Goal: Transaction & Acquisition: Obtain resource

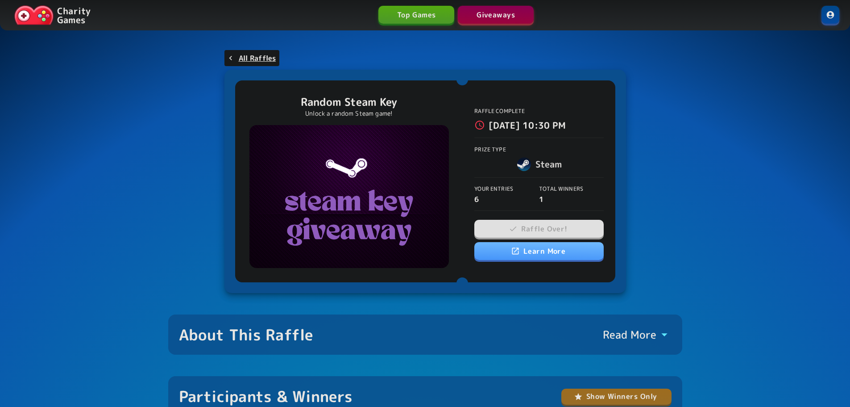
drag, startPoint x: 704, startPoint y: 189, endPoint x: 717, endPoint y: 100, distance: 90.1
click at [261, 62] on p "All Raffles" at bounding box center [257, 58] width 37 height 11
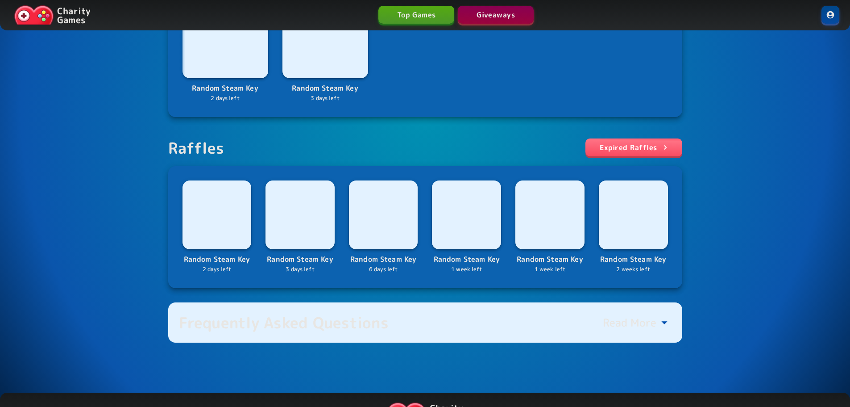
scroll to position [223, 0]
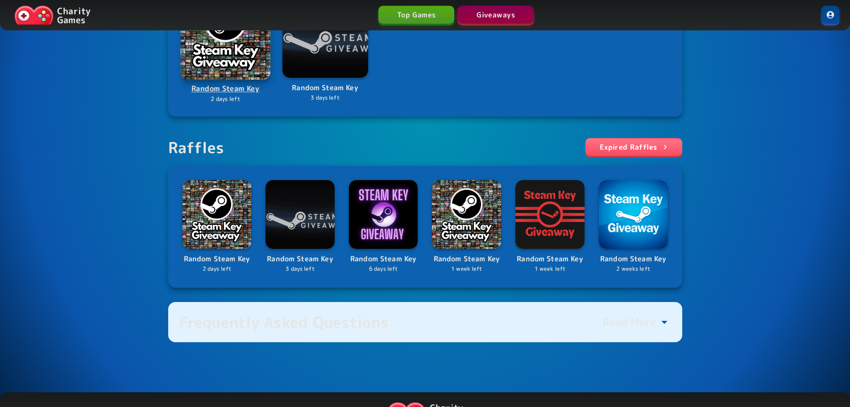
click at [240, 52] on img at bounding box center [225, 34] width 90 height 90
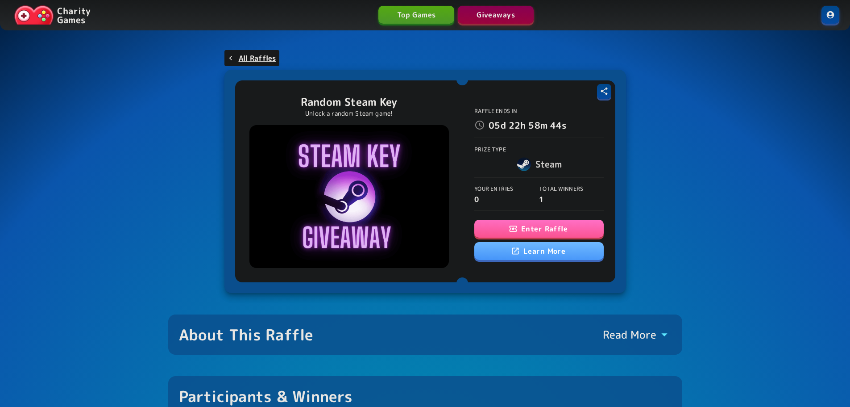
click at [547, 224] on button "Enter Raffle" at bounding box center [538, 229] width 129 height 18
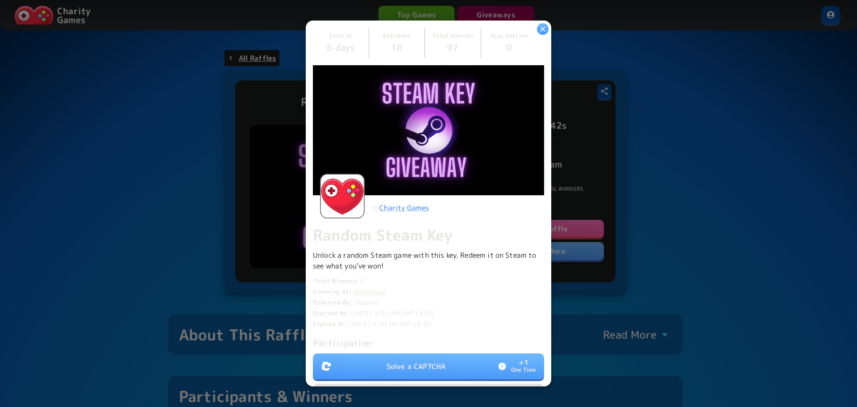
click at [411, 353] on button "Solve a CAPTCHA + 1 One Time" at bounding box center [428, 366] width 231 height 26
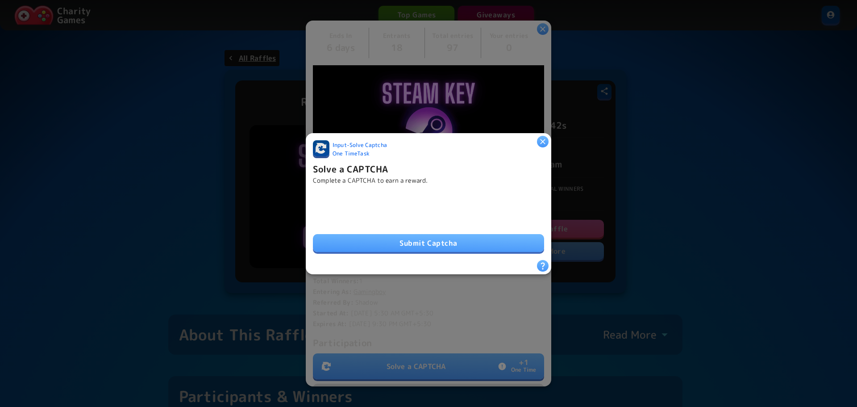
click at [434, 239] on button "Submit Captcha" at bounding box center [428, 243] width 231 height 18
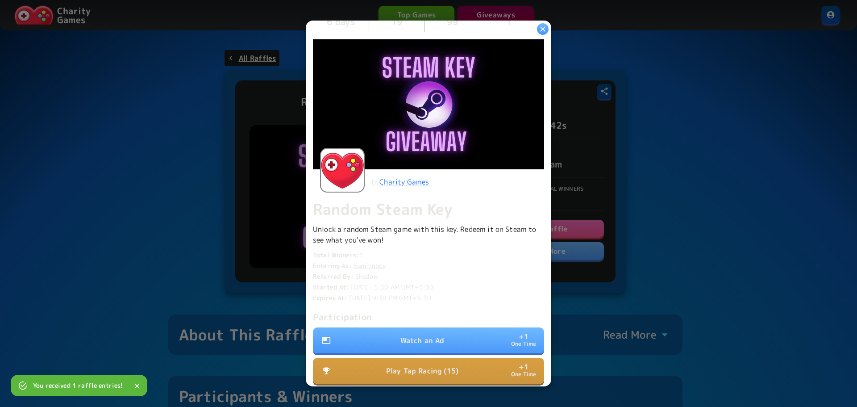
scroll to position [89, 0]
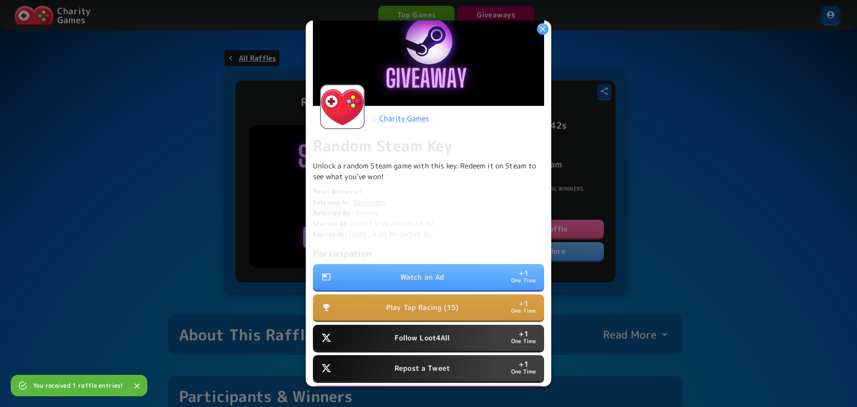
click at [446, 274] on button "Watch an Ad + 1 One Time" at bounding box center [428, 277] width 231 height 26
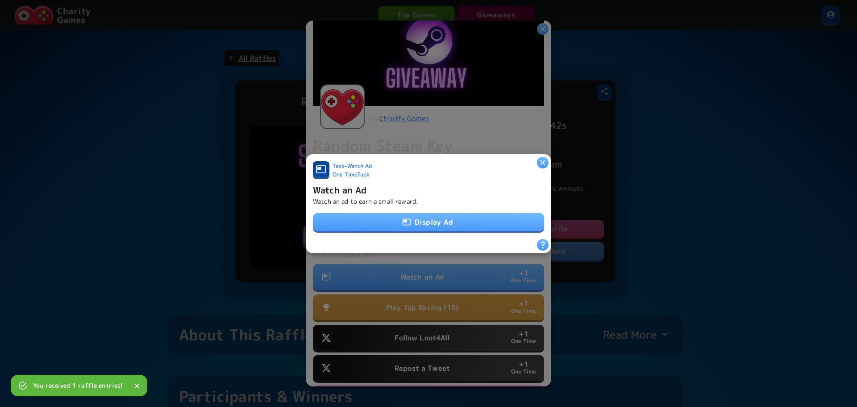
click at [457, 215] on button "Display Ad" at bounding box center [428, 222] width 231 height 18
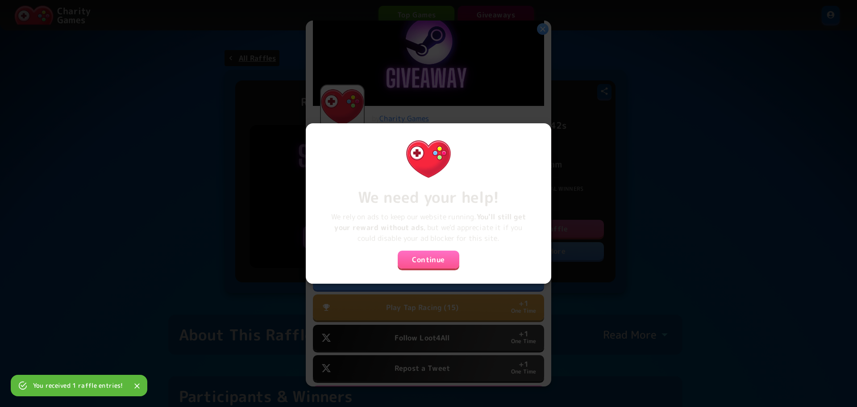
click at [444, 250] on button "Continue" at bounding box center [429, 259] width 62 height 18
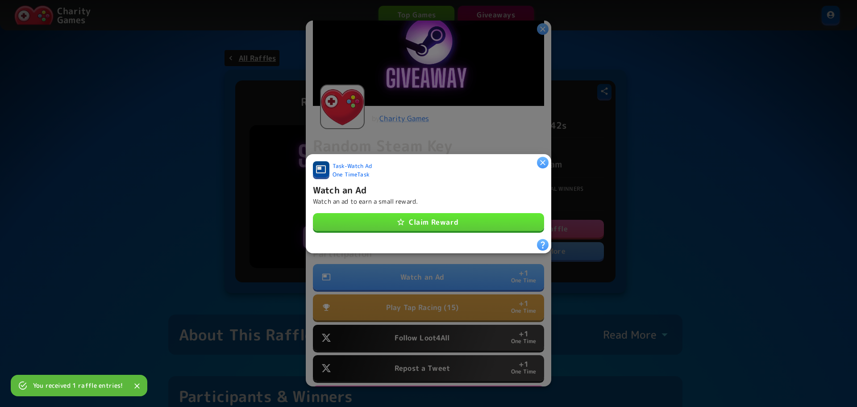
click at [447, 224] on button "Claim Reward" at bounding box center [428, 222] width 231 height 18
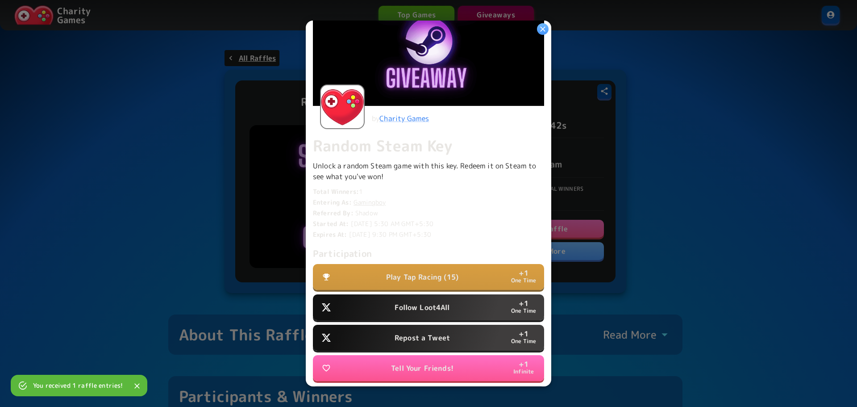
click at [434, 302] on p "Follow Loot4All" at bounding box center [421, 307] width 55 height 11
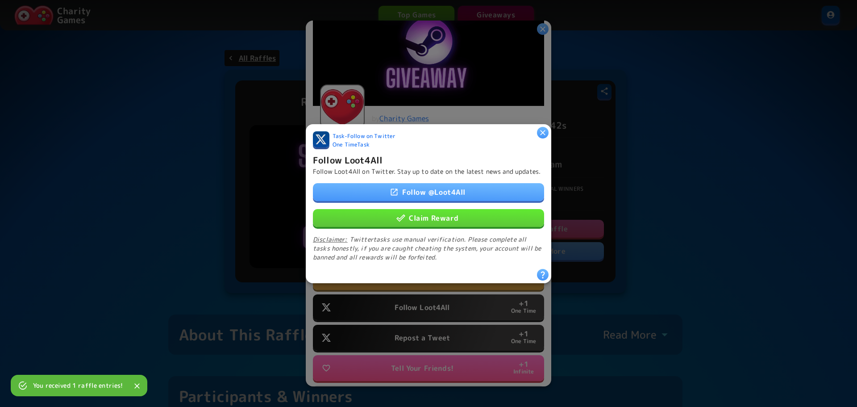
click at [468, 191] on link "Follow @ Loot4All" at bounding box center [428, 192] width 231 height 18
click at [477, 218] on button "Claim Reward" at bounding box center [428, 217] width 231 height 18
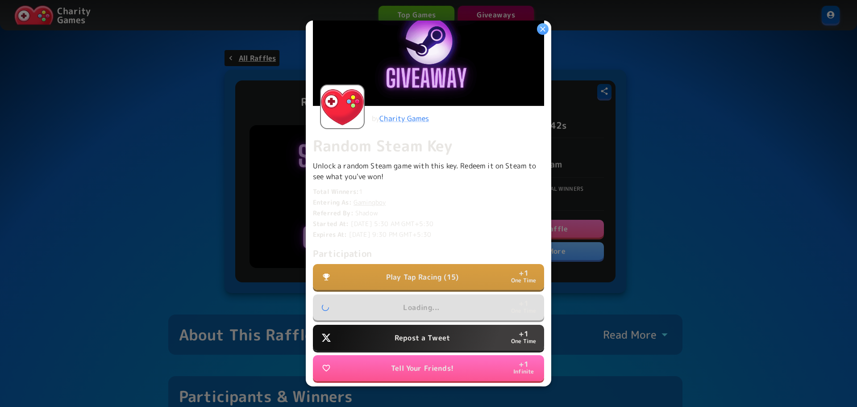
click at [449, 335] on button "Repost a Tweet + 1 One Time" at bounding box center [428, 337] width 231 height 26
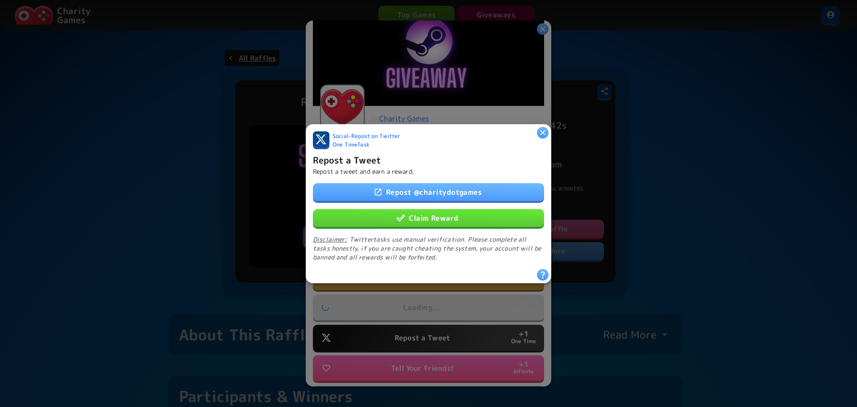
click at [453, 186] on link "Repost @ charitydotgames" at bounding box center [428, 192] width 231 height 18
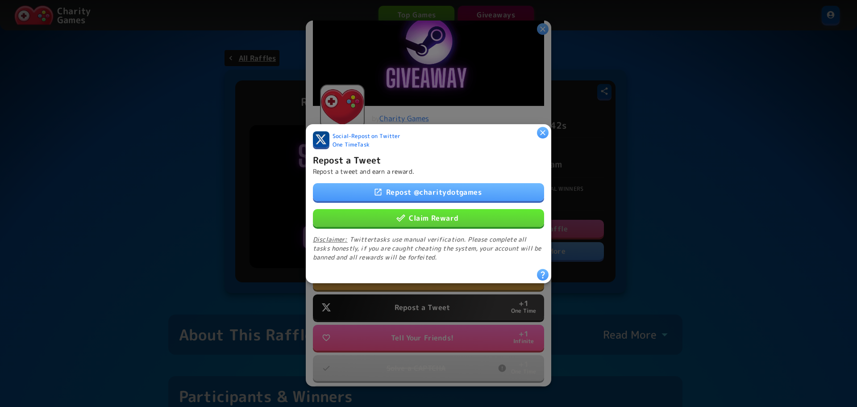
click at [462, 211] on button "Claim Reward" at bounding box center [428, 217] width 231 height 18
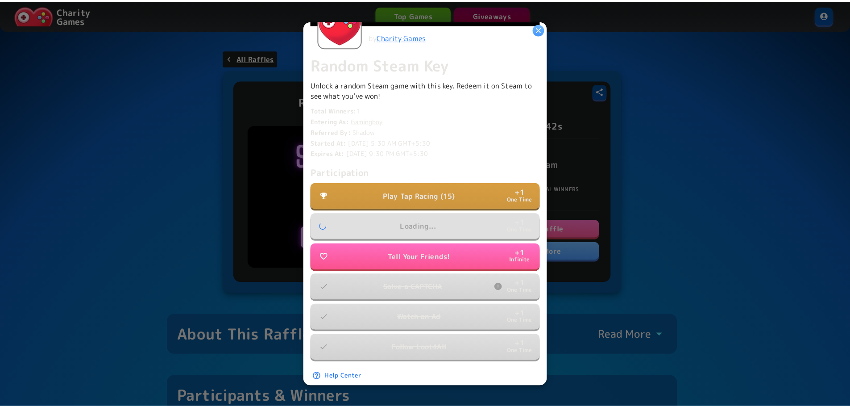
scroll to position [178, 0]
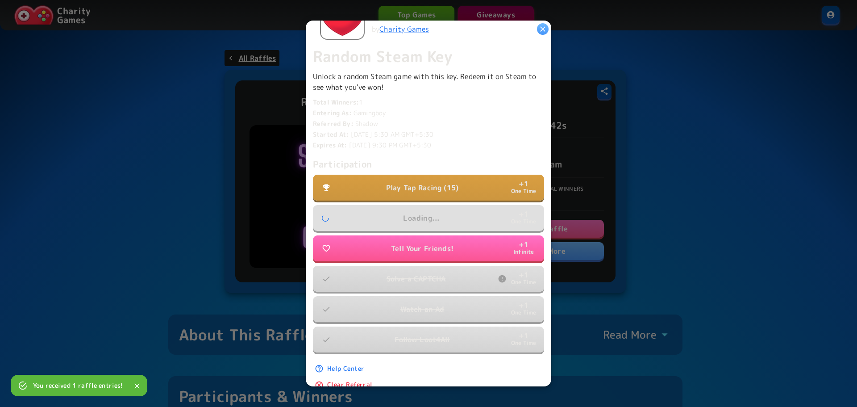
click at [456, 179] on button "Play Tap Racing (15) + 1 One Time" at bounding box center [428, 187] width 231 height 26
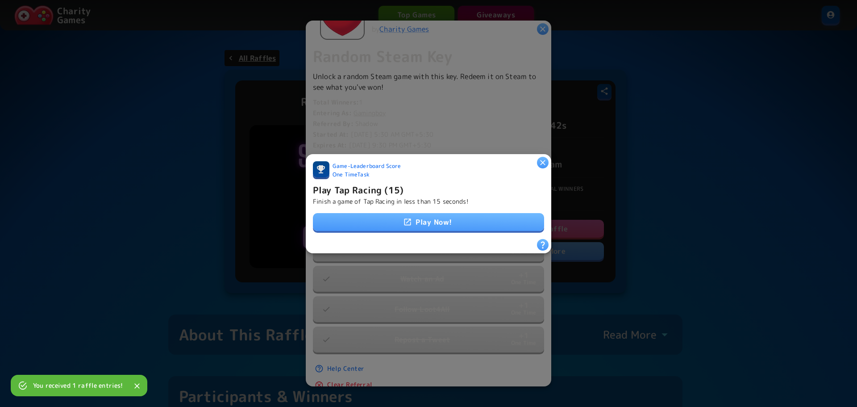
click at [454, 220] on link "Play Now!" at bounding box center [428, 222] width 231 height 18
click at [477, 213] on link "Play Now!" at bounding box center [428, 222] width 231 height 18
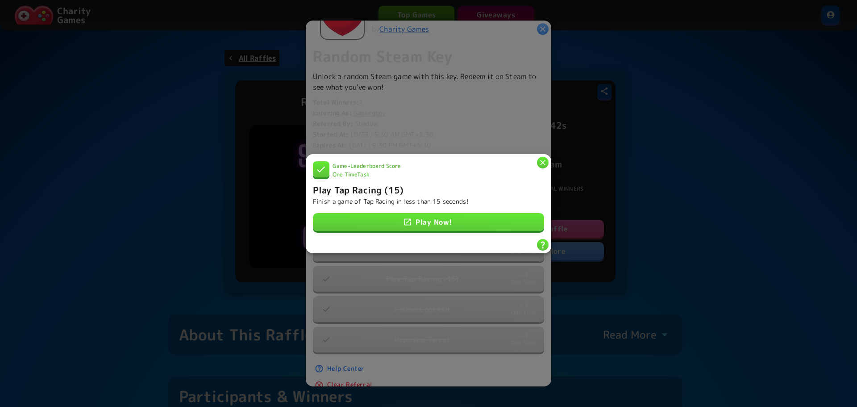
click at [542, 158] on icon "button" at bounding box center [542, 162] width 9 height 9
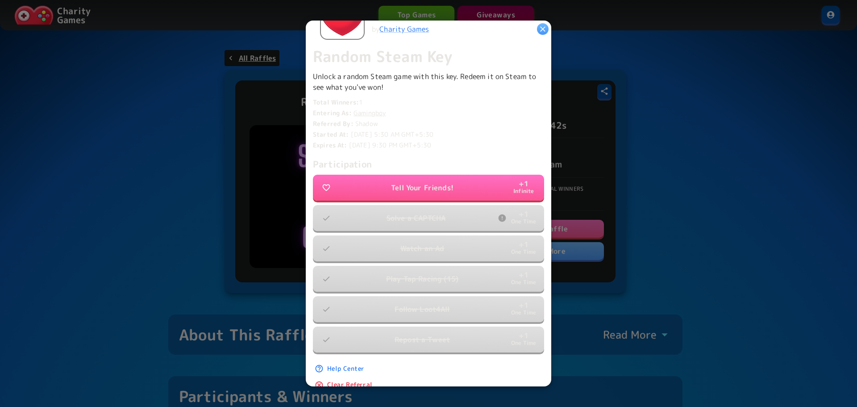
click at [545, 27] on icon "button" at bounding box center [542, 29] width 9 height 9
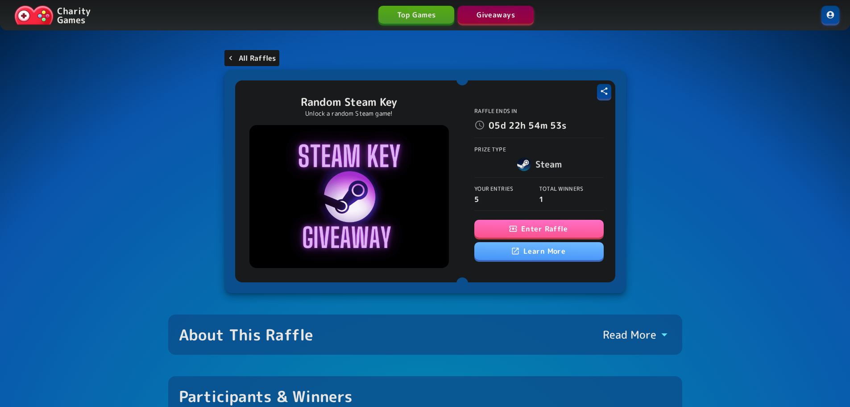
click at [267, 62] on p "All Raffles" at bounding box center [257, 58] width 37 height 11
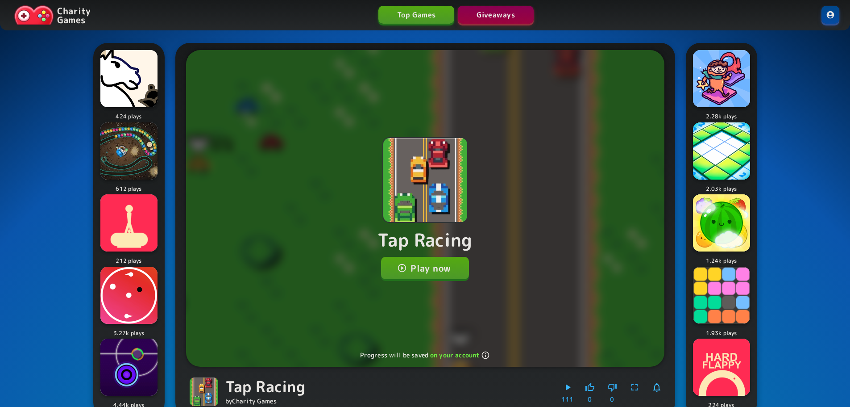
click at [417, 267] on button "Play now" at bounding box center [425, 268] width 88 height 22
click at [401, 261] on button "Play now" at bounding box center [425, 268] width 88 height 22
click at [442, 263] on button "Play now" at bounding box center [425, 268] width 88 height 22
click at [421, 258] on button "Play now" at bounding box center [425, 268] width 88 height 22
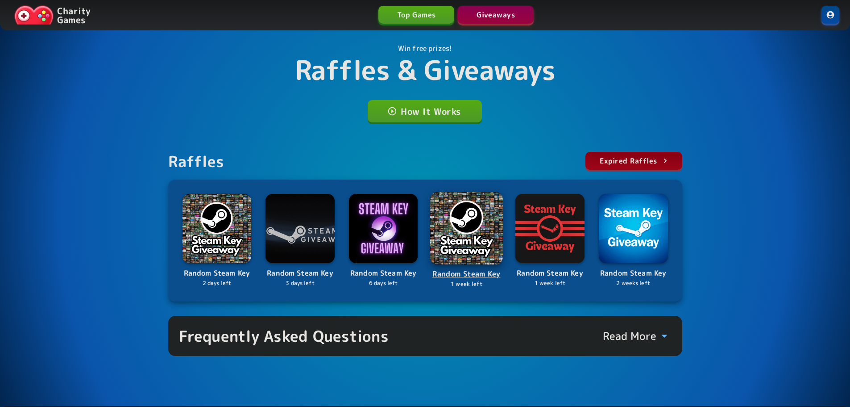
scroll to position [68, 0]
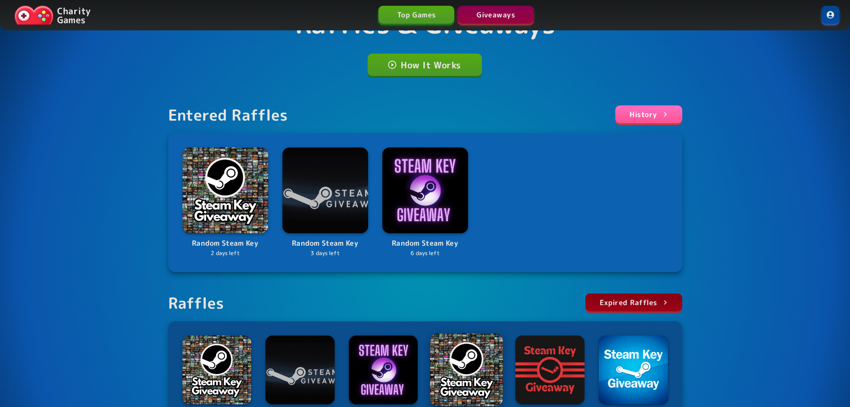
click at [442, 357] on img at bounding box center [467, 369] width 73 height 73
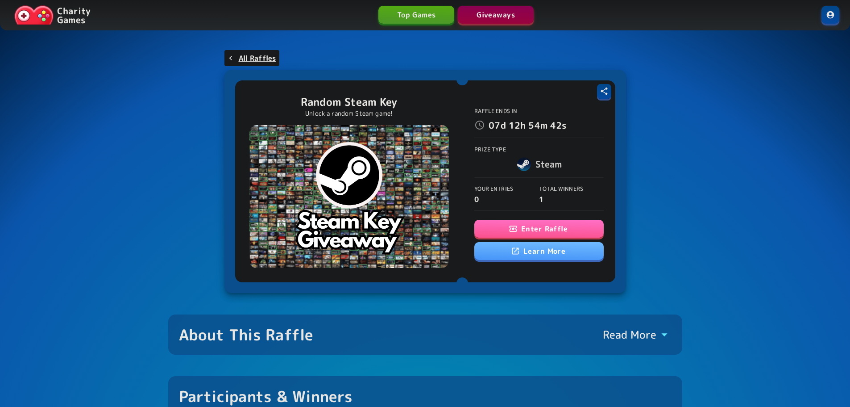
click at [532, 225] on button "Enter Raffle" at bounding box center [538, 229] width 129 height 18
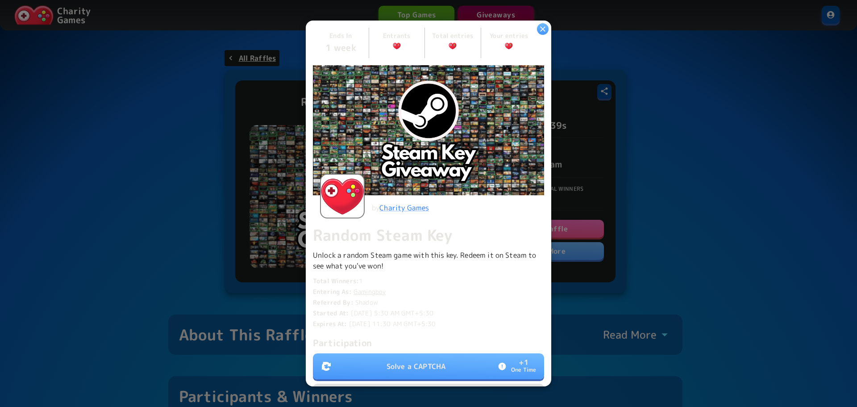
click at [424, 361] on p "Solve a CAPTCHA" at bounding box center [415, 366] width 59 height 11
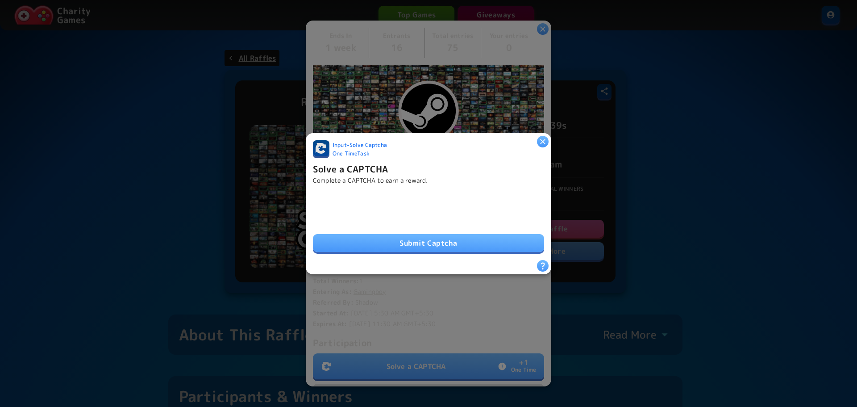
drag, startPoint x: 402, startPoint y: 232, endPoint x: 406, endPoint y: 233, distance: 4.7
click at [402, 234] on button "Submit Captcha" at bounding box center [428, 243] width 231 height 18
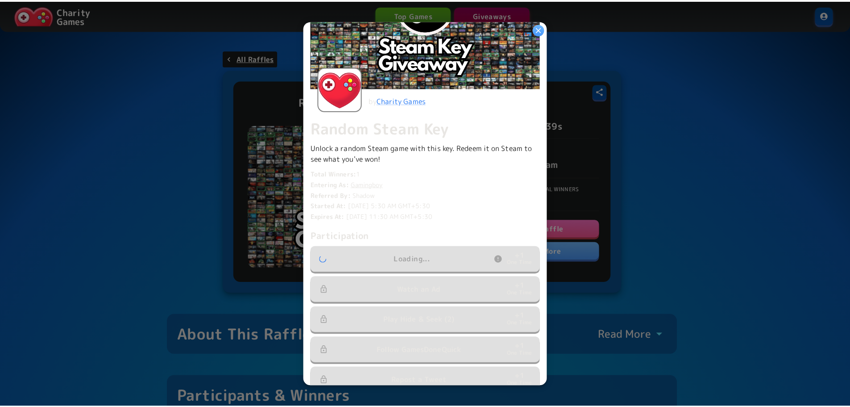
scroll to position [134, 0]
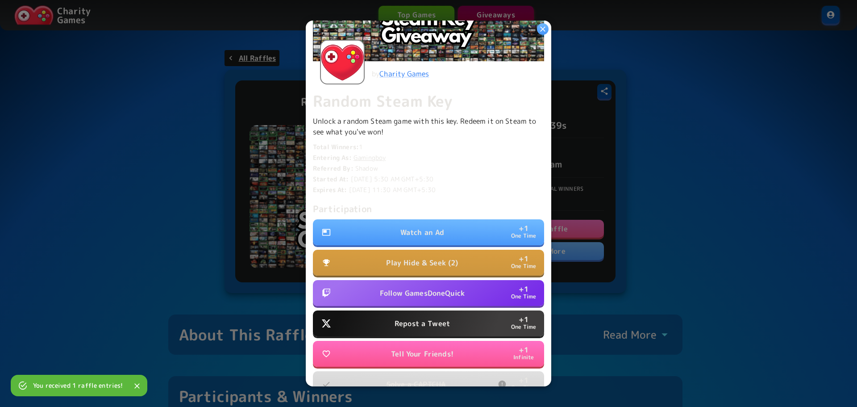
click at [423, 228] on p "Watch an Ad" at bounding box center [422, 232] width 44 height 11
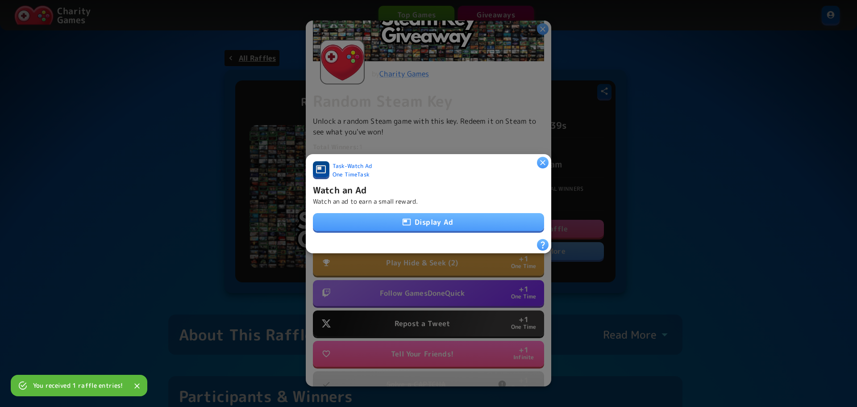
click at [445, 220] on button "Display Ad" at bounding box center [428, 222] width 231 height 18
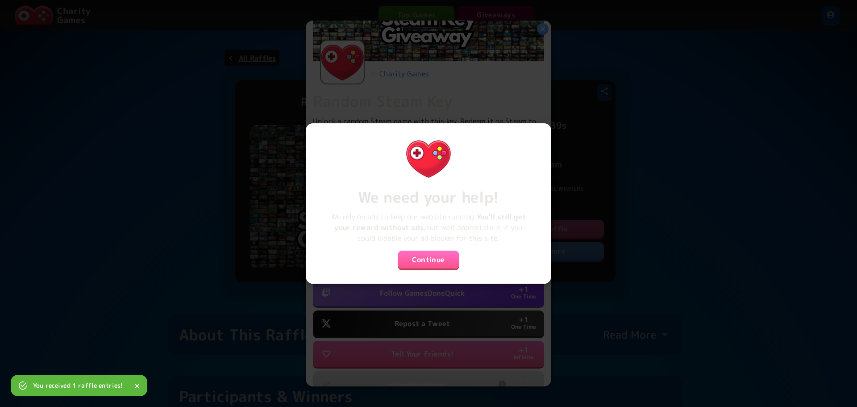
click at [438, 256] on button "Continue" at bounding box center [429, 259] width 62 height 18
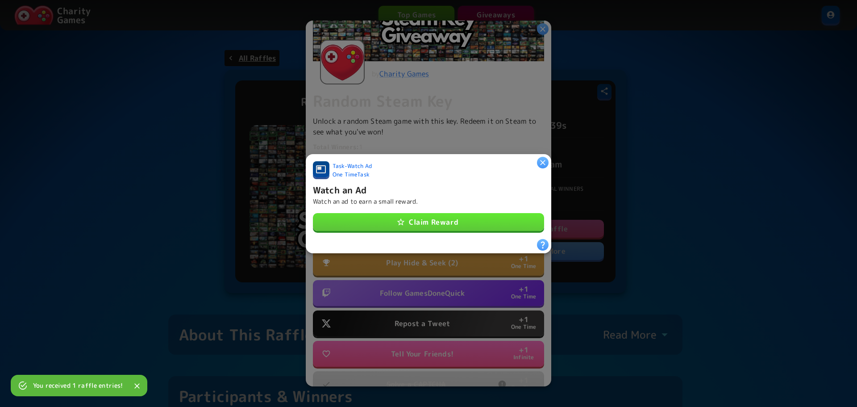
click at [444, 220] on button "Claim Reward" at bounding box center [428, 222] width 231 height 18
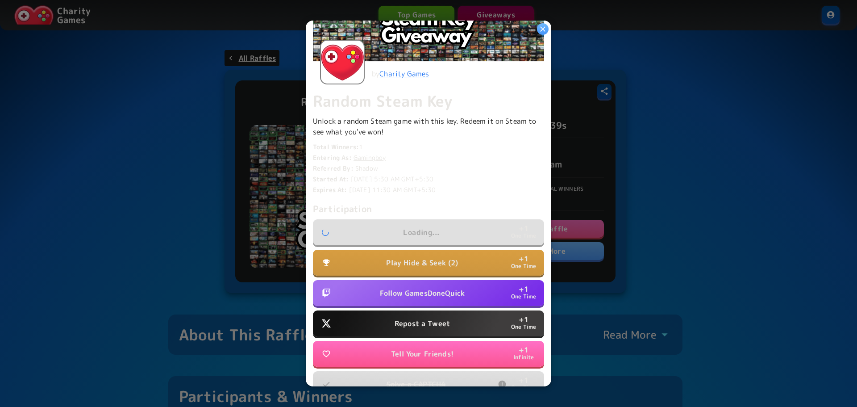
click at [429, 287] on p "Follow GamesDoneQuick" at bounding box center [422, 292] width 85 height 11
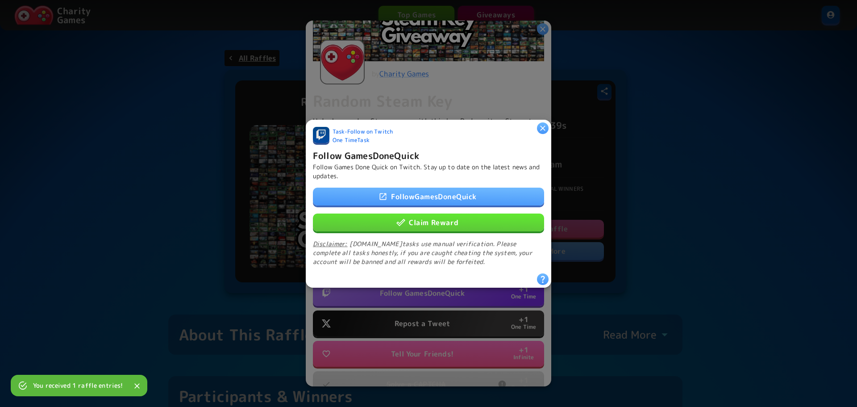
click at [446, 219] on button "Claim Reward" at bounding box center [428, 222] width 231 height 18
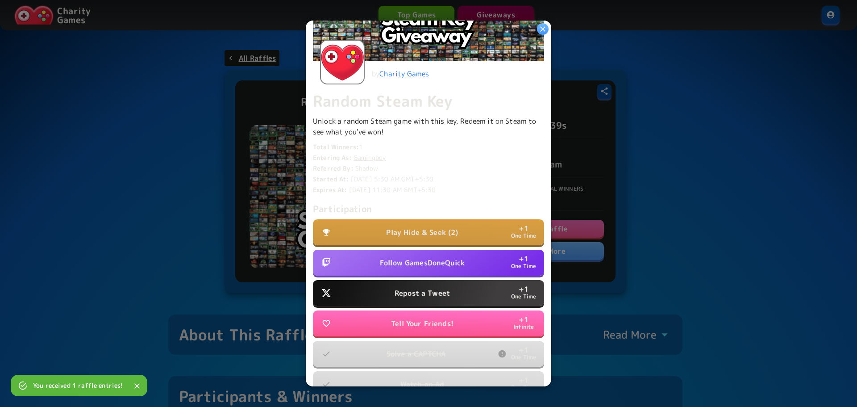
click at [425, 321] on p "Tell Your Friends!" at bounding box center [422, 323] width 62 height 11
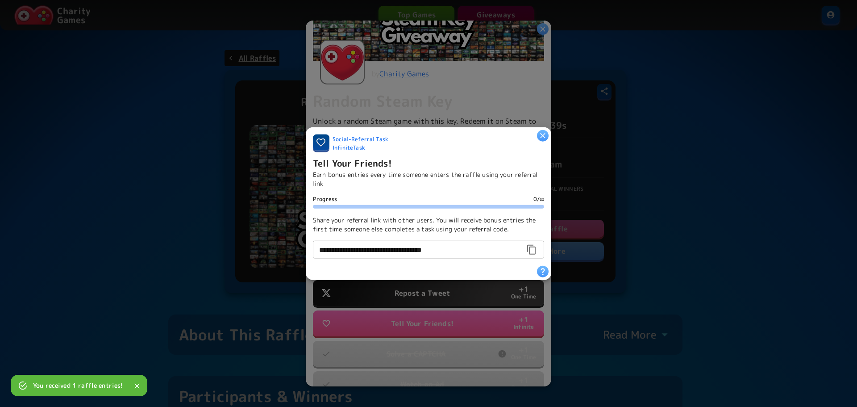
click at [542, 133] on icon "button" at bounding box center [542, 135] width 5 height 5
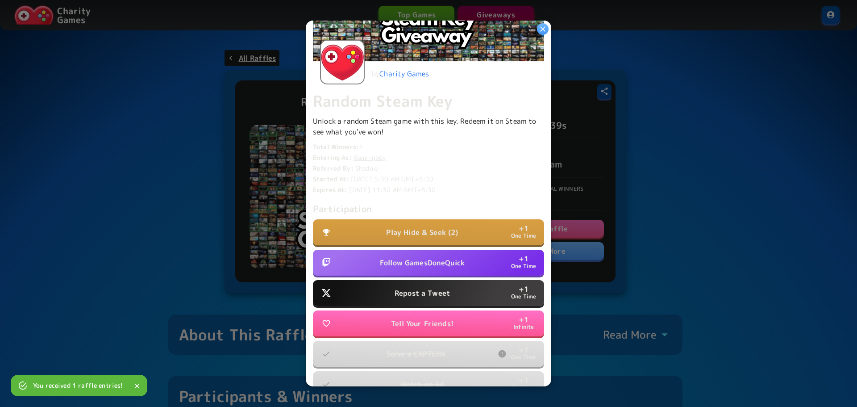
click at [447, 263] on p "Follow GamesDoneQuick" at bounding box center [422, 262] width 85 height 11
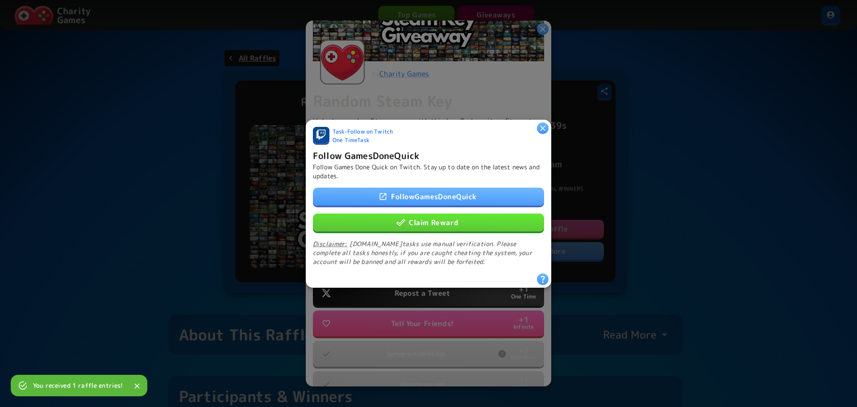
click at [447, 217] on button "Claim Reward" at bounding box center [428, 222] width 231 height 18
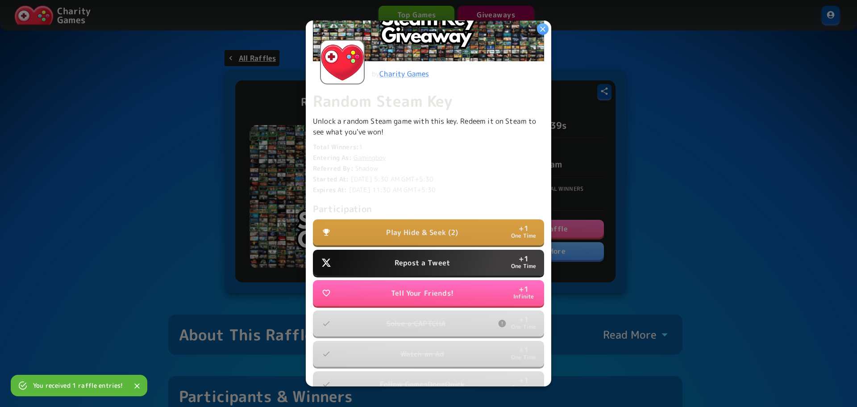
click at [435, 264] on button "Repost a Tweet + 1 One Time" at bounding box center [428, 262] width 231 height 26
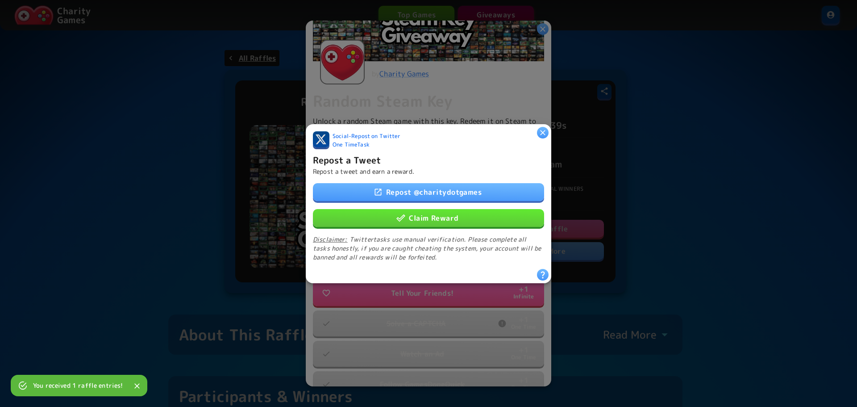
click at [451, 214] on button "Claim Reward" at bounding box center [428, 217] width 231 height 18
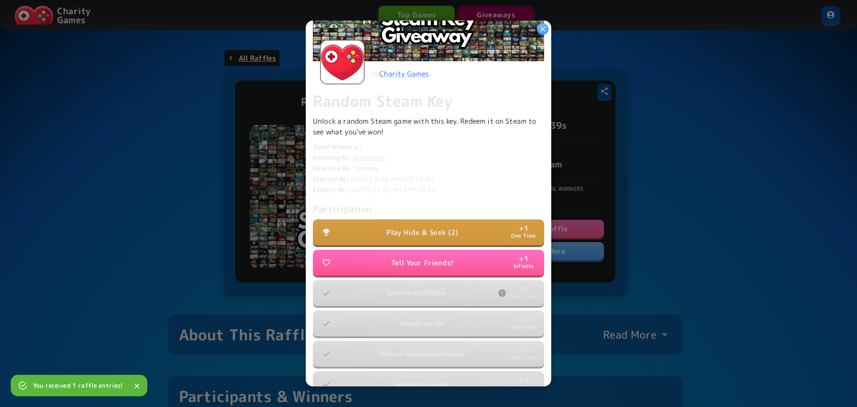
click at [542, 31] on icon "button" at bounding box center [542, 29] width 9 height 9
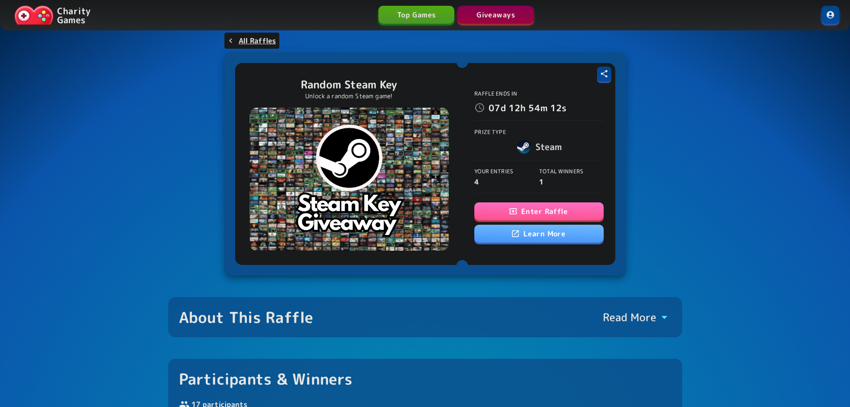
scroll to position [0, 0]
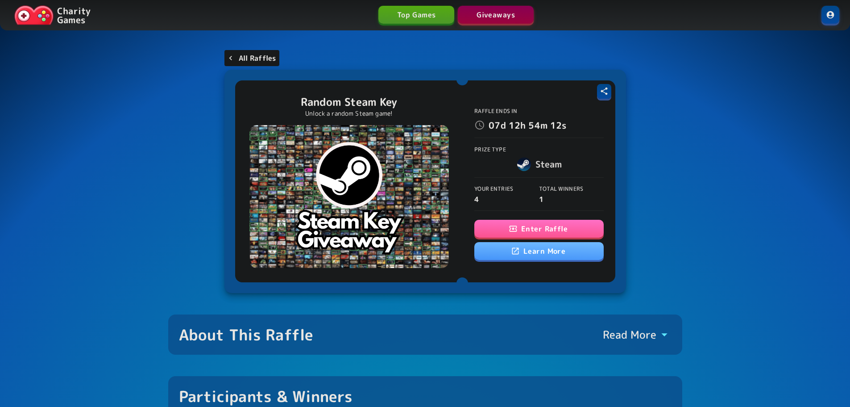
click at [253, 51] on link "All Raffles" at bounding box center [251, 58] width 55 height 16
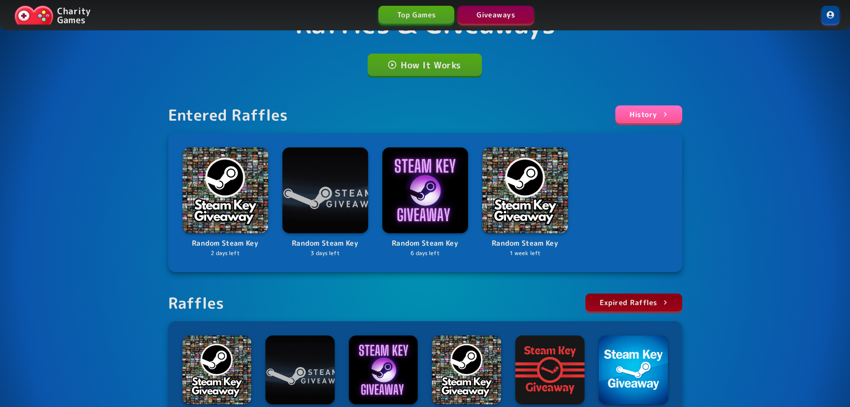
scroll to position [246, 0]
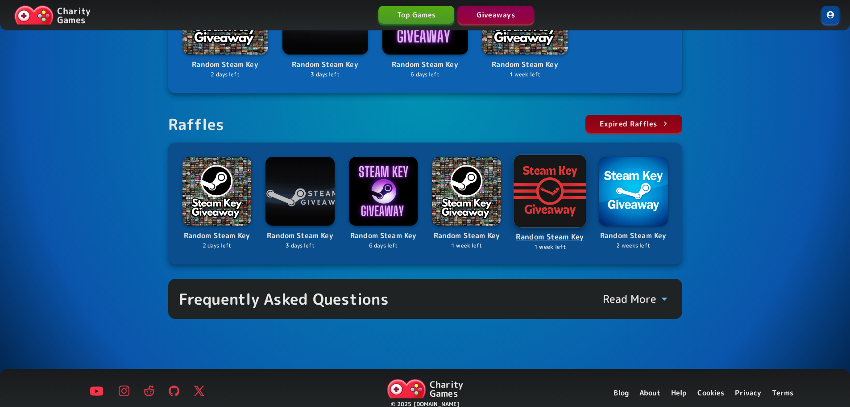
click at [547, 197] on img at bounding box center [550, 190] width 73 height 73
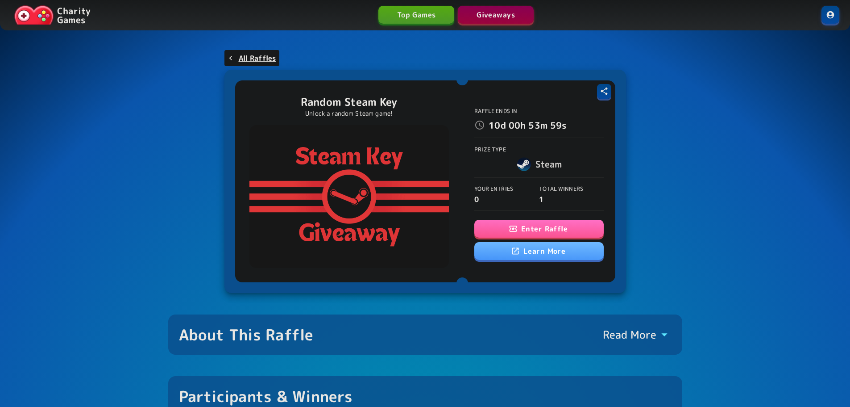
click at [828, 14] on link at bounding box center [830, 15] width 18 height 18
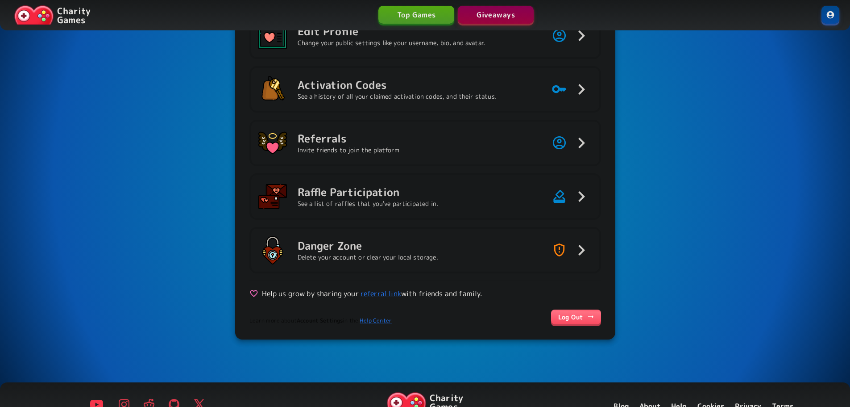
scroll to position [101, 0]
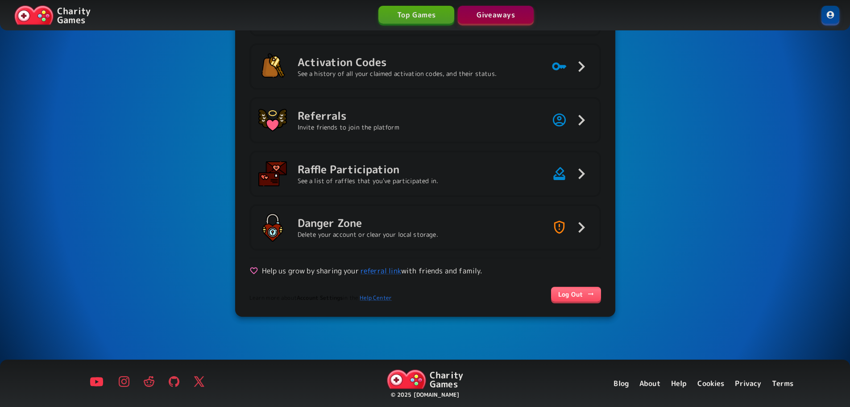
click at [571, 295] on link "Log Out" at bounding box center [576, 293] width 50 height 15
